Goal: Task Accomplishment & Management: Manage account settings

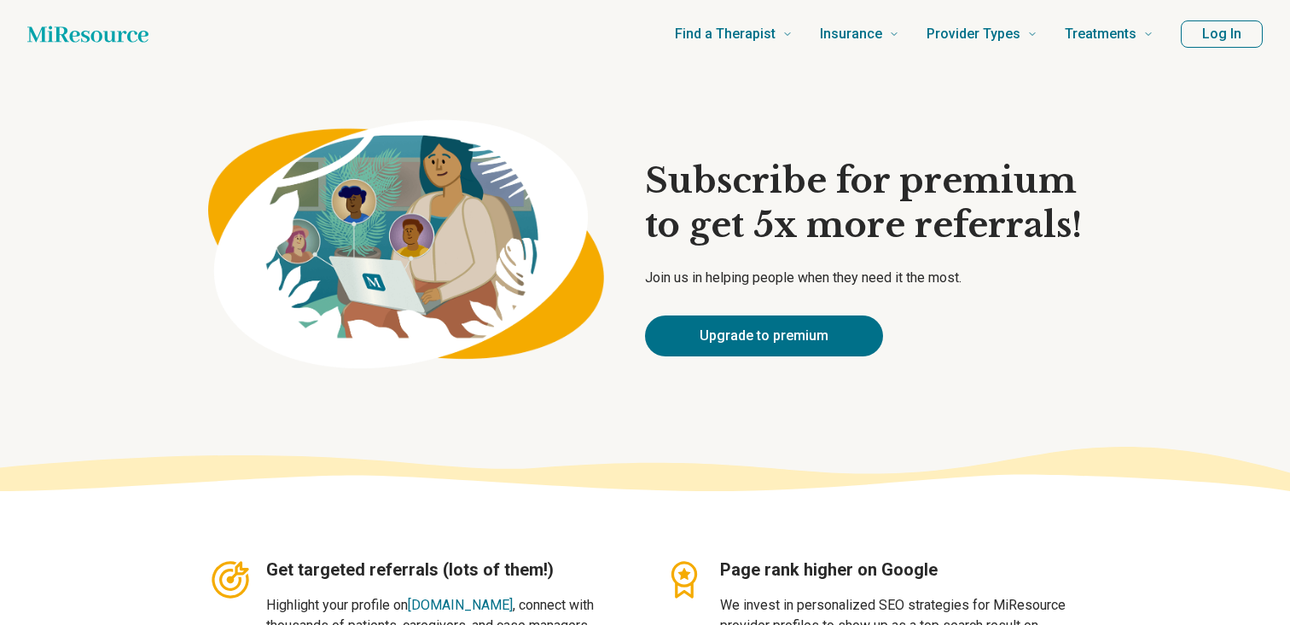
click at [1181, 48] on button "Log In" at bounding box center [1222, 33] width 82 height 27
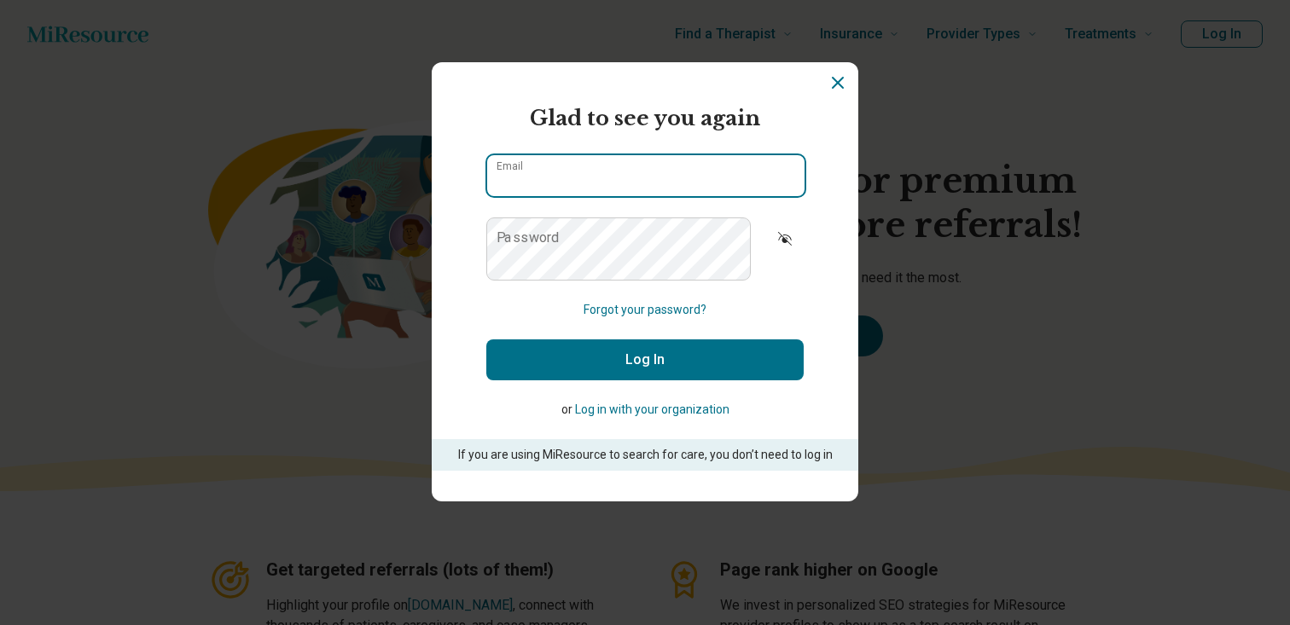
click at [634, 196] on input "Email" at bounding box center [645, 175] width 317 height 41
type input "**********"
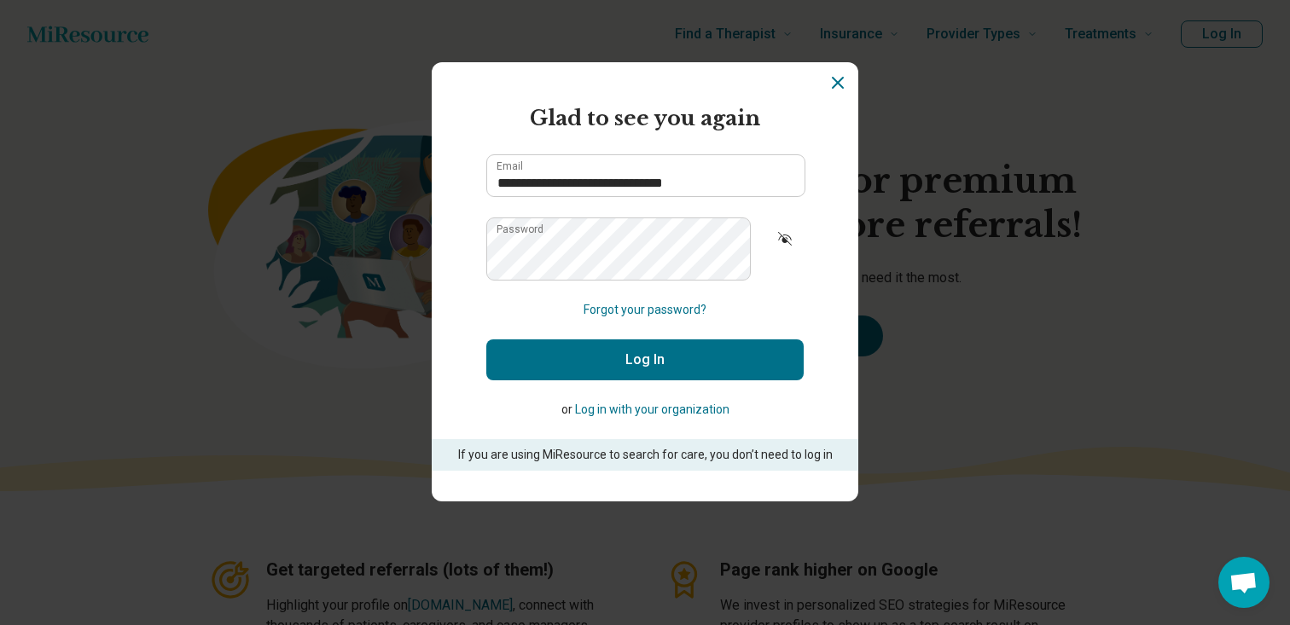
click at [658, 380] on button "Log In" at bounding box center [644, 359] width 317 height 41
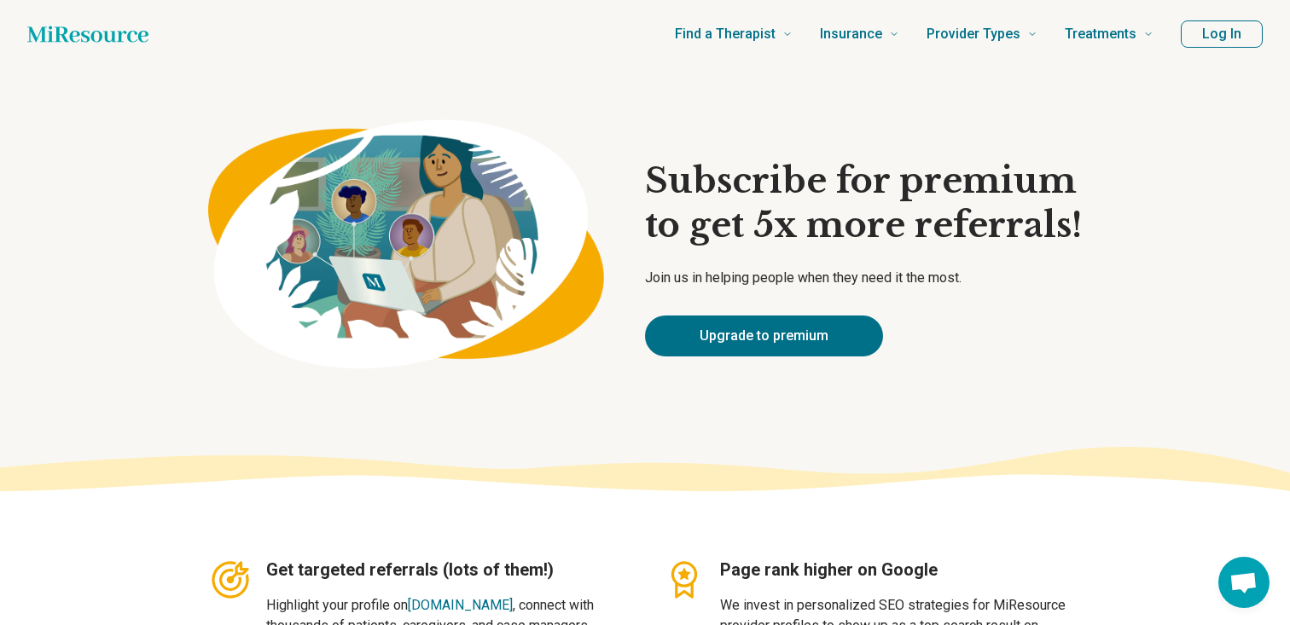
type textarea "*"
click at [1214, 44] on span "[PERSON_NAME]" at bounding box center [1193, 34] width 106 height 20
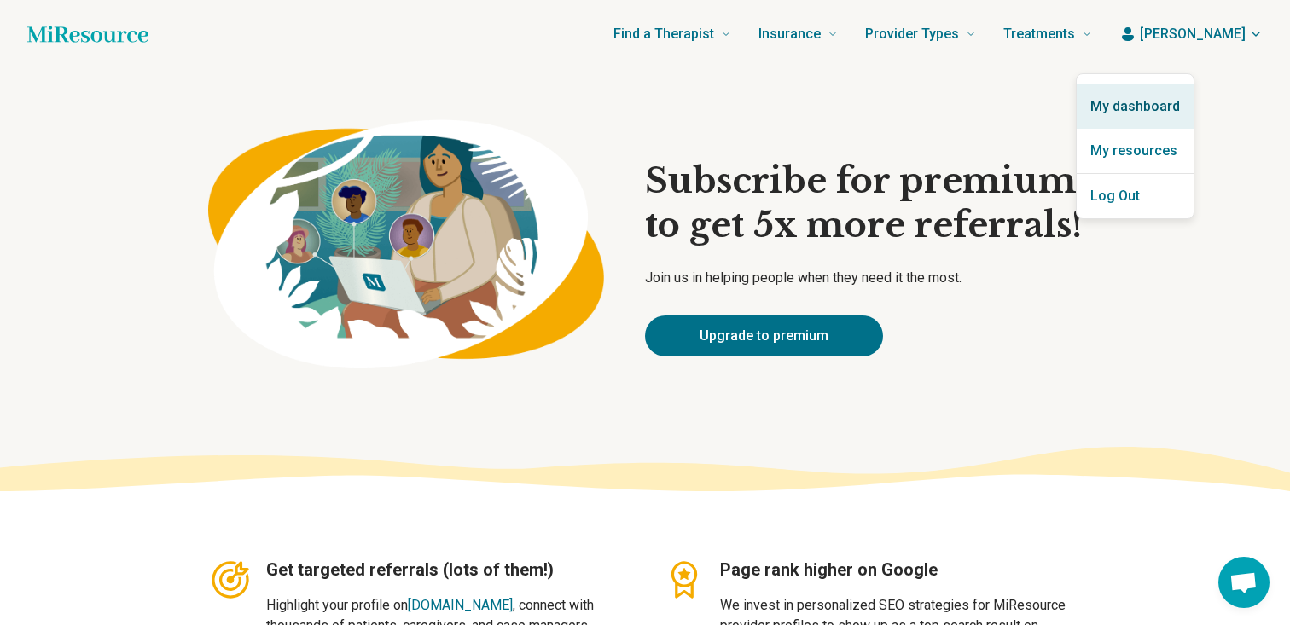
click at [1153, 119] on link "My dashboard" at bounding box center [1135, 106] width 117 height 44
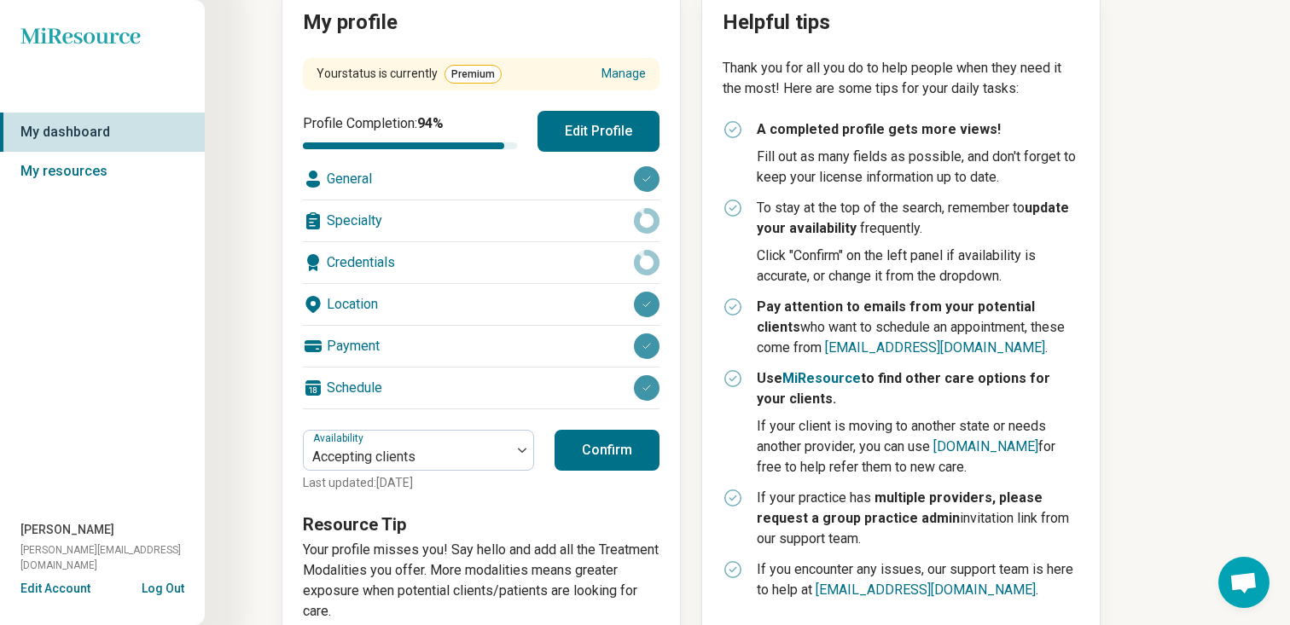
scroll to position [219, 0]
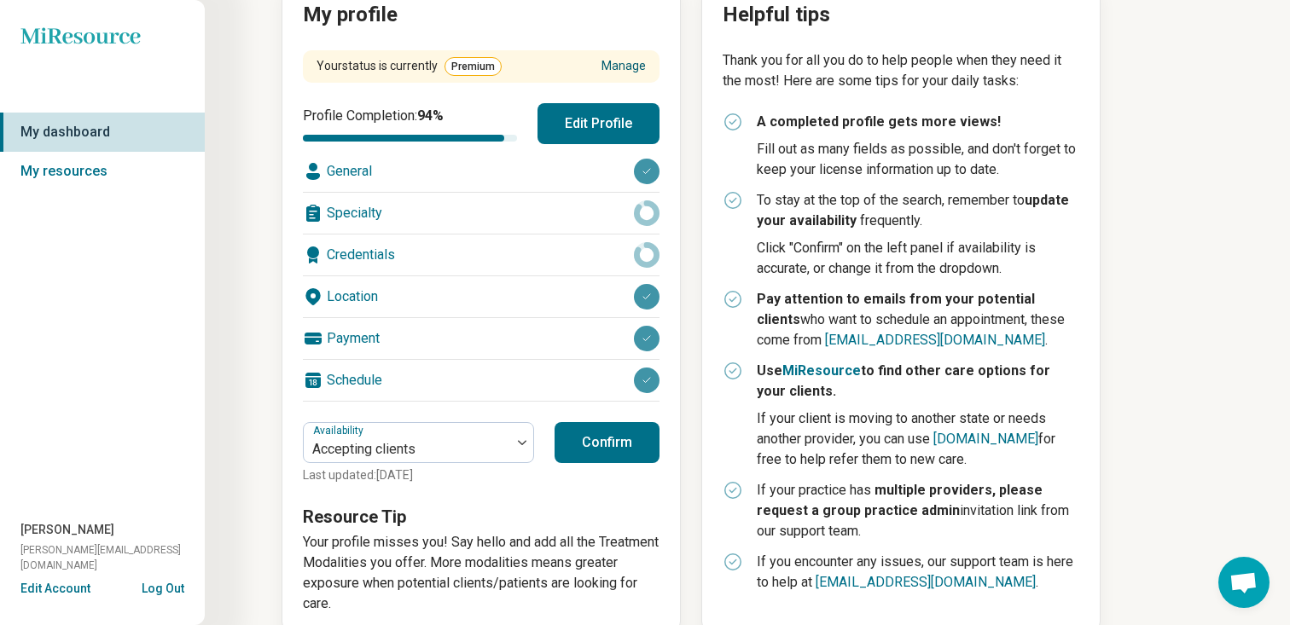
click at [646, 75] on link "Manage" at bounding box center [623, 66] width 44 height 18
click at [90, 580] on button "Edit Account" at bounding box center [55, 589] width 70 height 18
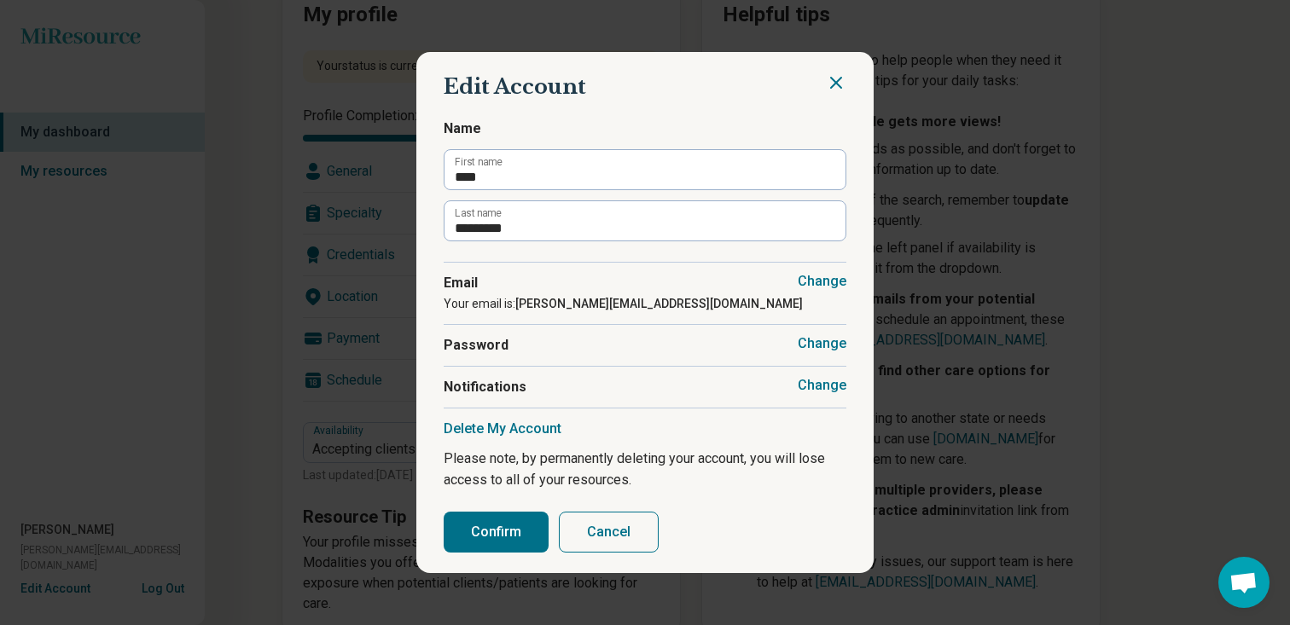
scroll to position [109, 0]
click at [659, 553] on button "Cancel" at bounding box center [609, 532] width 100 height 41
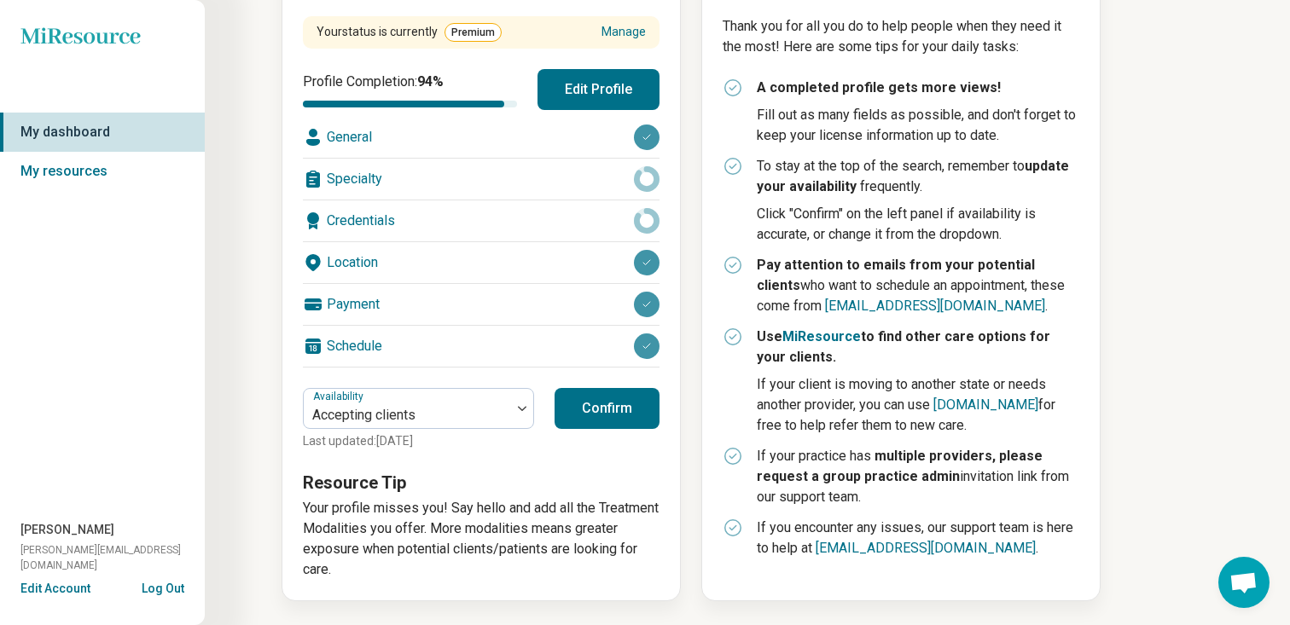
scroll to position [1076, 0]
drag, startPoint x: 928, startPoint y: 543, endPoint x: 1166, endPoint y: 556, distance: 238.4
click at [1079, 556] on li "If you encounter any issues, our support team is here to help at [EMAIL_ADDRESS…" at bounding box center [901, 538] width 357 height 41
copy link "[EMAIL_ADDRESS][DOMAIN_NAME]"
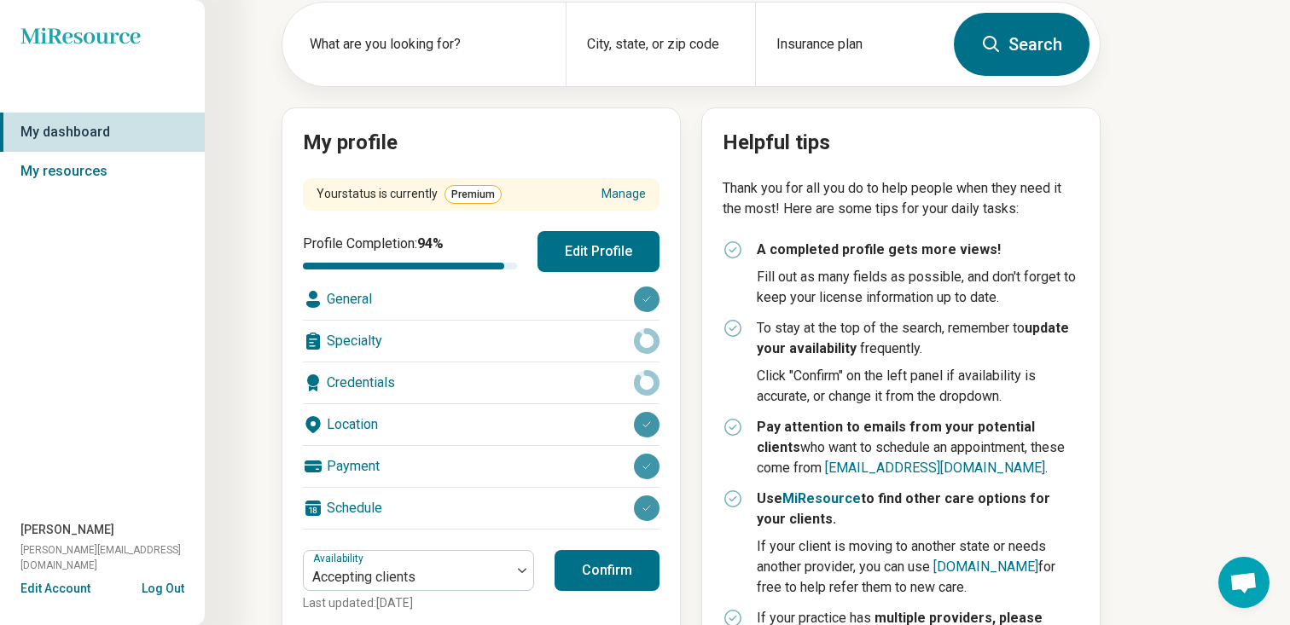
scroll to position [106, 0]
